Goal: Feedback & Contribution: Leave review/rating

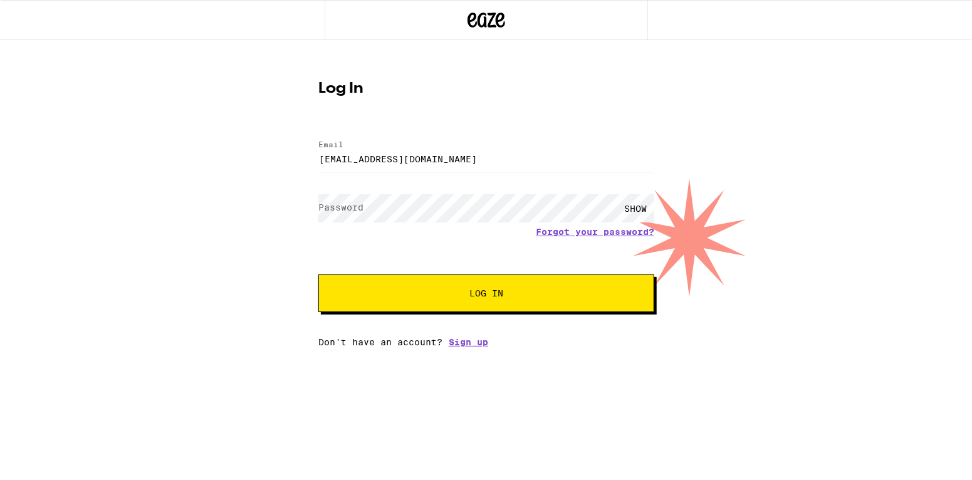
type input "[EMAIL_ADDRESS][DOMAIN_NAME]"
click at [486, 294] on button "Log In" at bounding box center [486, 293] width 336 height 38
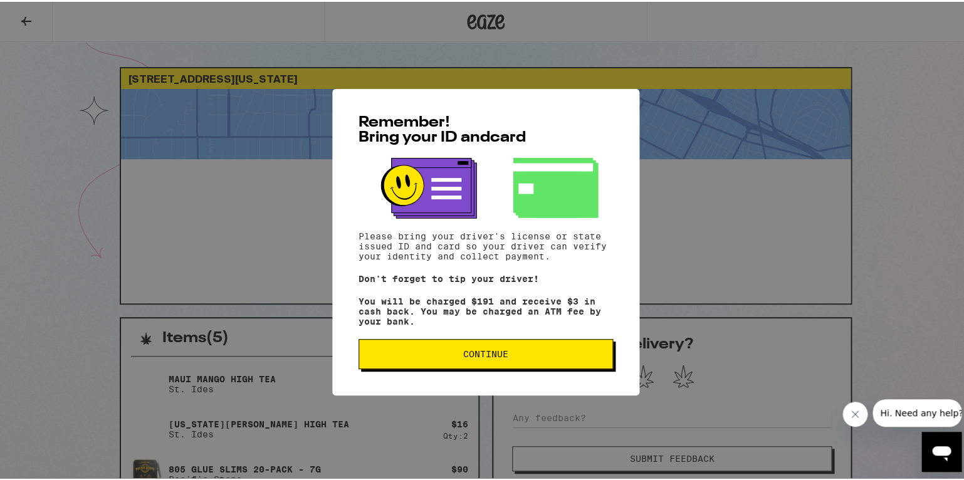
click at [434, 363] on button "Continue" at bounding box center [485, 352] width 254 height 30
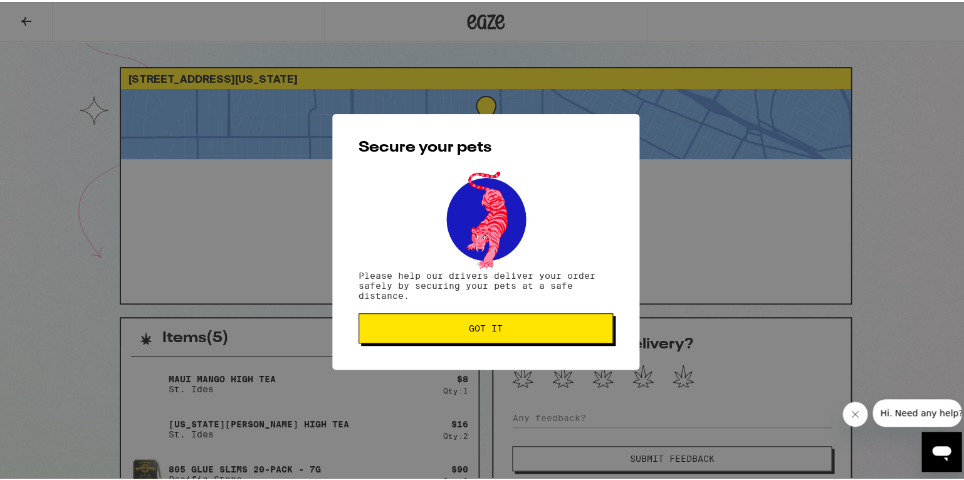
click at [427, 340] on button "Got it" at bounding box center [485, 326] width 254 height 30
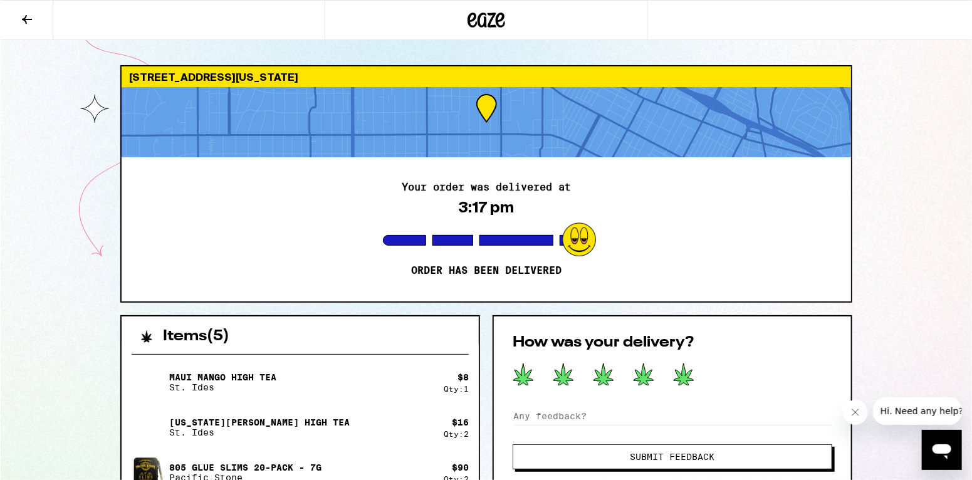
click at [687, 372] on icon at bounding box center [683, 374] width 20 height 22
click at [694, 467] on button "Submit Feedback" at bounding box center [672, 456] width 320 height 25
